Goal: Check status

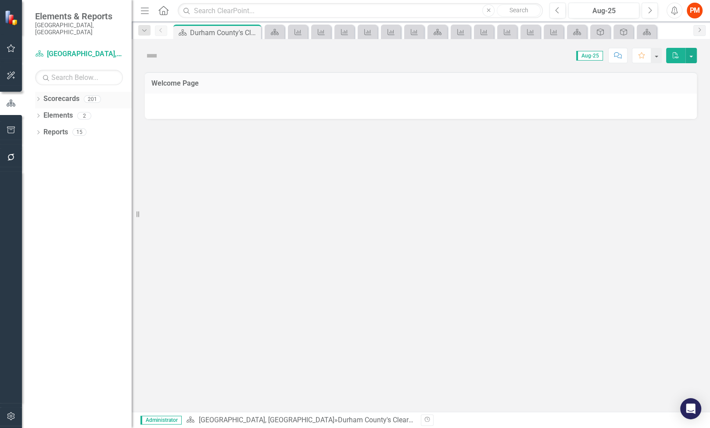
click at [39, 97] on icon at bounding box center [38, 99] width 2 height 4
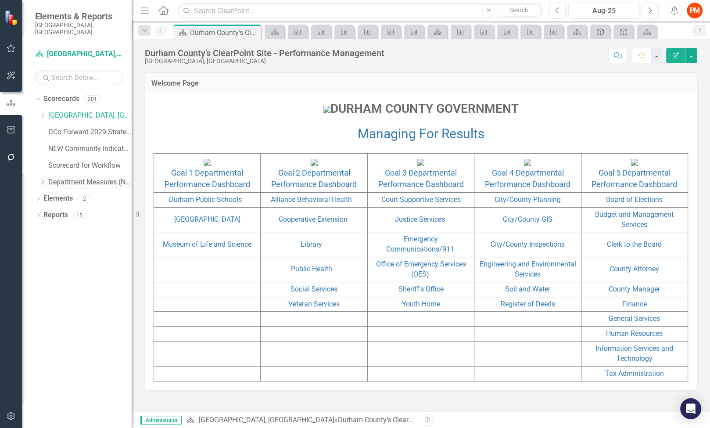
click at [45, 179] on icon "Dropdown" at bounding box center [42, 181] width 7 height 5
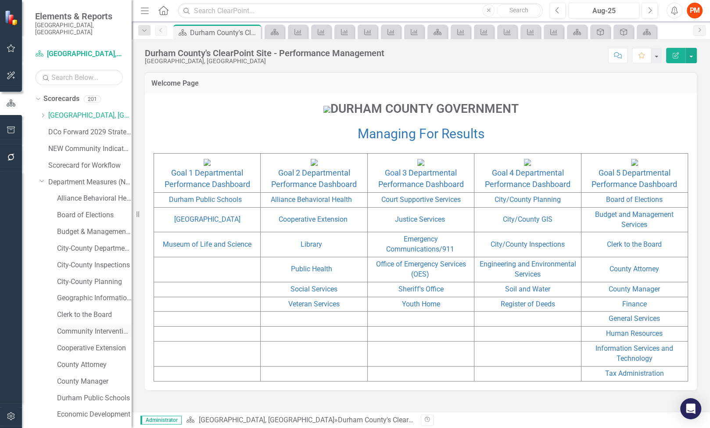
scroll to position [19, 0]
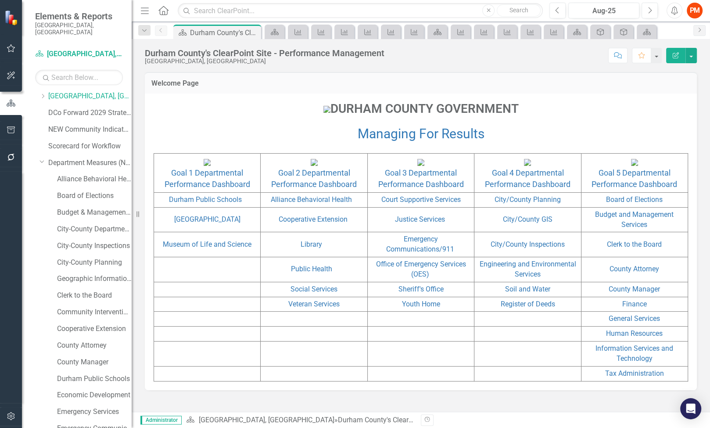
click at [94, 363] on div "County Manager" at bounding box center [89, 363] width 83 height 17
click at [91, 374] on link "Durham Public Schools" at bounding box center [94, 379] width 75 height 10
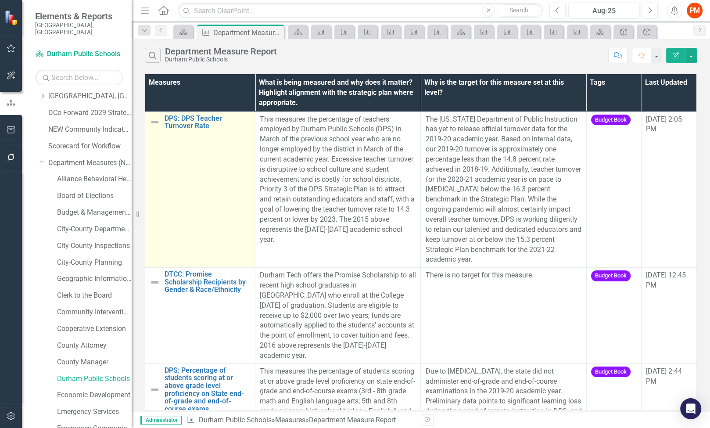
click at [208, 130] on td "DPS: DPS Teacher Turnover Rate Link Map View Link Map Edit Edit Measure Link Op…" at bounding box center [200, 189] width 110 height 156
click at [200, 120] on link "DPS: DPS Teacher Turnover Rate" at bounding box center [208, 121] width 86 height 15
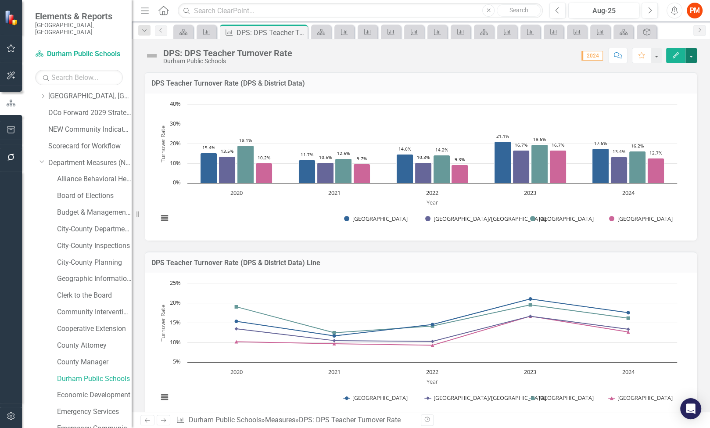
click at [694, 61] on button "button" at bounding box center [690, 55] width 11 height 15
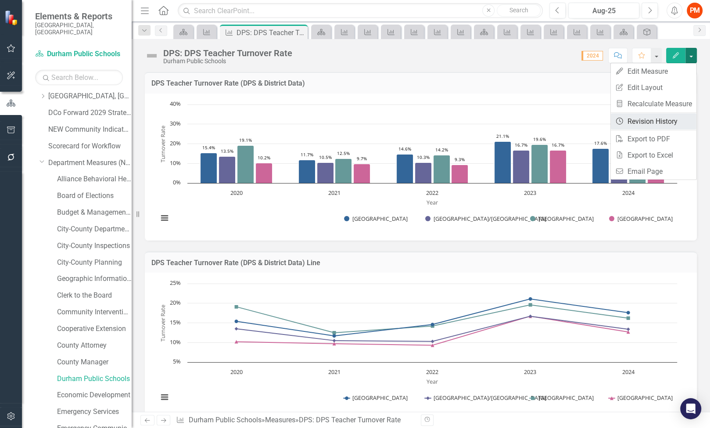
click at [676, 121] on link "Revision History Revision History" at bounding box center [654, 121] width 86 height 16
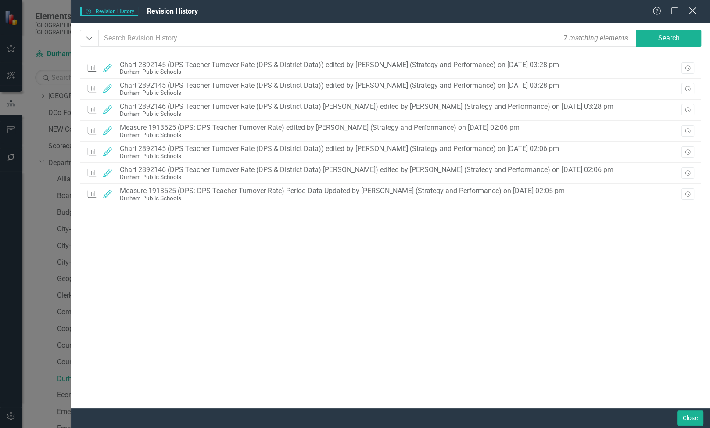
click at [690, 11] on icon "Close" at bounding box center [692, 11] width 11 height 8
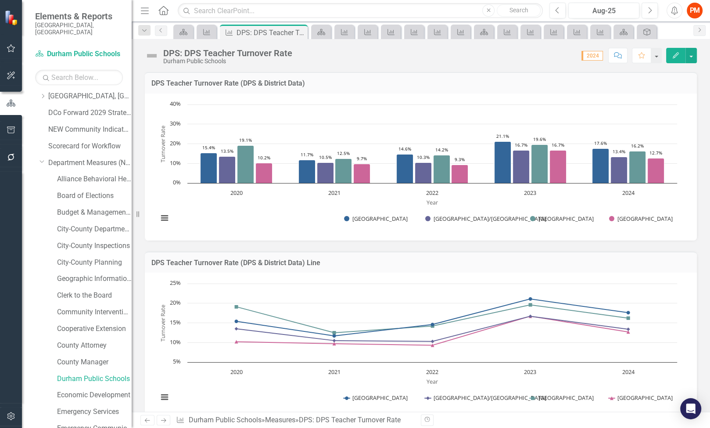
click at [692, 244] on div "DPS Teacher Turnover Rate (DPS & District Data) Line Chart Line chart with 4 li…" at bounding box center [420, 329] width 565 height 179
click at [695, 188] on div "DPS Teacher Turnover Rate (DPS & District Data) Chart Bar chart with 4 data ser…" at bounding box center [420, 150] width 565 height 179
